Goal: Task Accomplishment & Management: Use online tool/utility

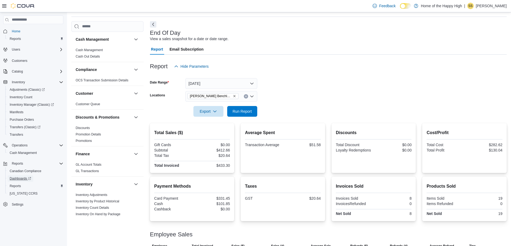
scroll to position [37, 0]
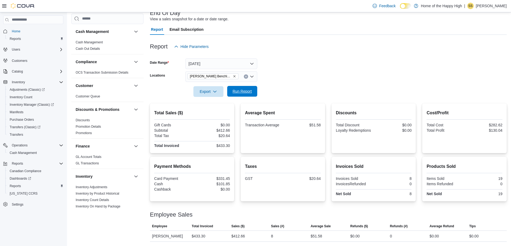
click at [244, 92] on span "Run Report" at bounding box center [241, 91] width 19 height 5
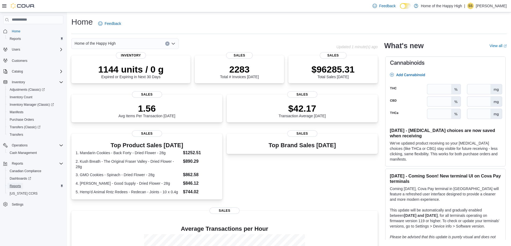
click at [12, 187] on span "Reports" at bounding box center [15, 186] width 11 height 4
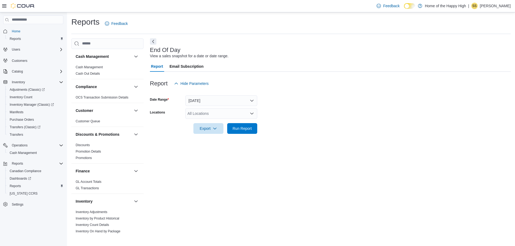
click at [207, 115] on div "All Locations" at bounding box center [221, 113] width 72 height 11
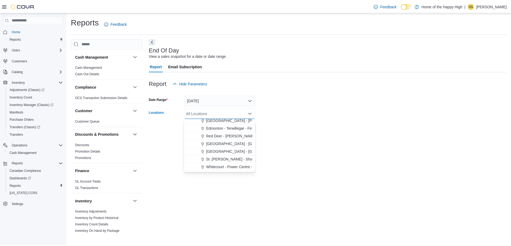
scroll to position [80, 0]
click at [219, 149] on span "Spruce Grove - Westwinds - Fire & Flower" at bounding box center [261, 151] width 107 height 5
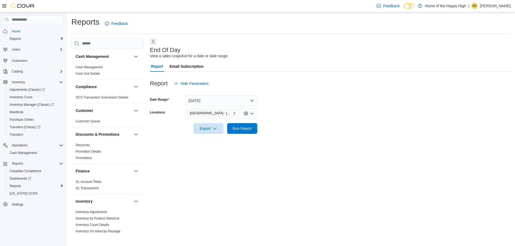
drag, startPoint x: 338, startPoint y: 143, endPoint x: 291, endPoint y: 141, distance: 46.4
click at [338, 143] on div "End Of Day View a sales snapshot for a date or date range. Report Email Subscri…" at bounding box center [330, 135] width 361 height 195
click at [248, 129] on span "Run Report" at bounding box center [241, 128] width 19 height 5
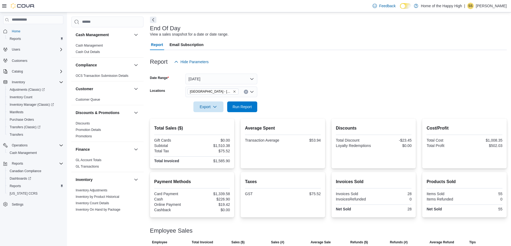
scroll to position [49, 0]
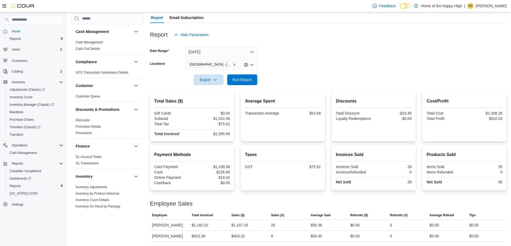
click at [234, 65] on icon "Remove Spruce Grove - Westwinds - Fire & Flower from selection in this group" at bounding box center [234, 64] width 3 height 3
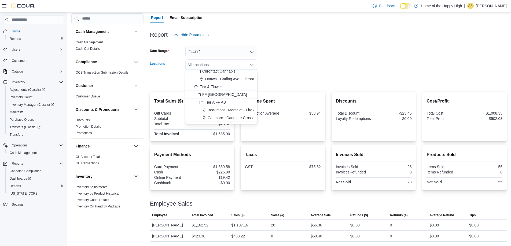
scroll to position [80, 0]
click at [221, 118] on span "Whitecourt - Power Centre - Fire & Flower" at bounding box center [243, 117] width 70 height 5
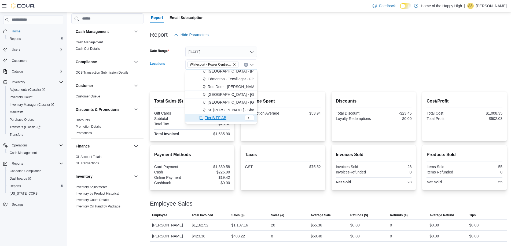
click at [301, 74] on div at bounding box center [328, 72] width 357 height 4
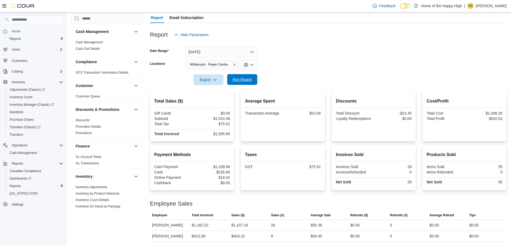
click at [243, 78] on span "Run Report" at bounding box center [241, 79] width 19 height 5
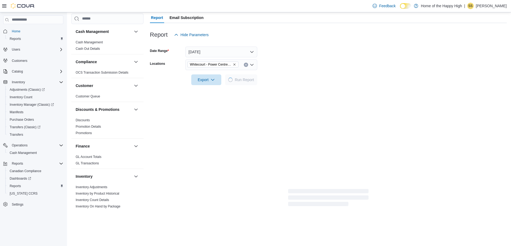
scroll to position [48, 0]
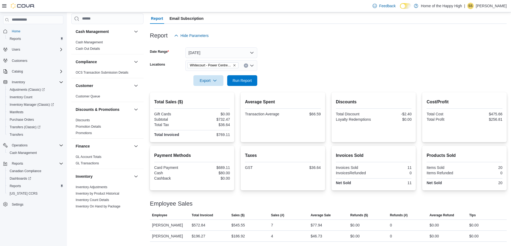
click at [233, 65] on icon "Remove Whitecourt - Power Centre - Fire & Flower from selection in this group" at bounding box center [234, 65] width 3 height 3
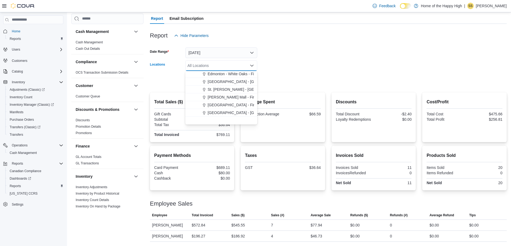
scroll to position [188, 0]
click at [220, 120] on span "Westlock - Eastglen - Fire & Flower" at bounding box center [237, 120] width 59 height 5
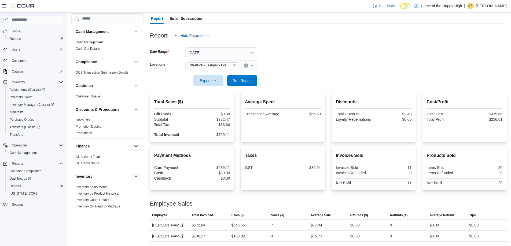
click at [308, 71] on div at bounding box center [328, 73] width 357 height 4
click at [245, 80] on span "Run Report" at bounding box center [241, 80] width 19 height 5
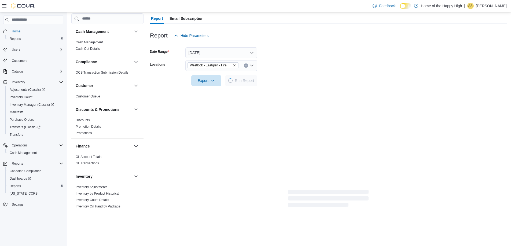
scroll to position [37, 0]
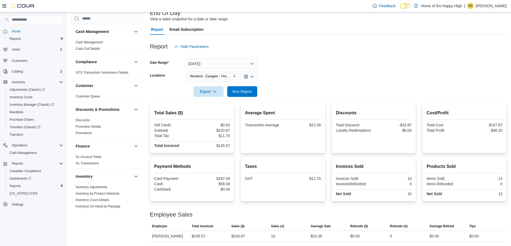
click at [235, 77] on icon "Remove Westlock - Eastglen - Fire & Flower from selection in this group" at bounding box center [234, 76] width 3 height 3
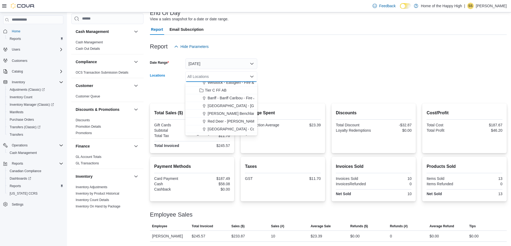
scroll to position [241, 0]
click at [217, 125] on span "Slave Lake - Cornerstone - Fire & Flower" at bounding box center [252, 124] width 89 height 5
click at [313, 80] on form "Date Range Today Locations Slave Lake - Cornerstone - Fire & Flower Combo box. …" at bounding box center [328, 74] width 357 height 45
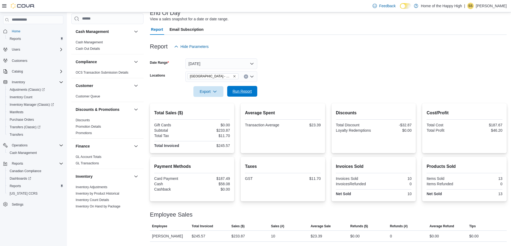
click at [243, 92] on span "Run Report" at bounding box center [241, 91] width 19 height 5
click at [235, 76] on icon "Remove Slave Lake - Cornerstone - Fire & Flower from selection in this group" at bounding box center [234, 76] width 3 height 3
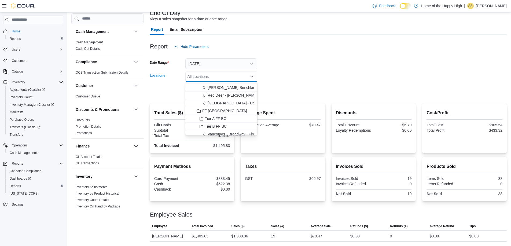
scroll to position [268, 0]
click at [223, 84] on span "Hinton - Hinton Benchlands - Fire & Flower" at bounding box center [246, 81] width 77 height 5
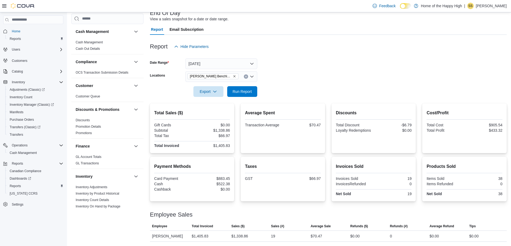
click at [308, 96] on form "Date Range Today Locations Hinton - Hinton Benchlands - Fire & Flower Export Ru…" at bounding box center [328, 74] width 357 height 45
click at [246, 92] on span "Run Report" at bounding box center [241, 91] width 19 height 5
